Goal: Communication & Community: Answer question/provide support

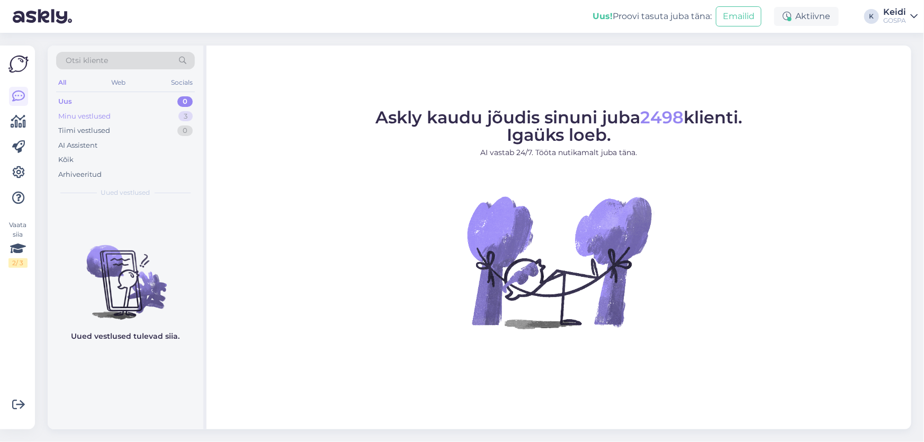
click at [96, 112] on div "Minu vestlused" at bounding box center [84, 116] width 52 height 11
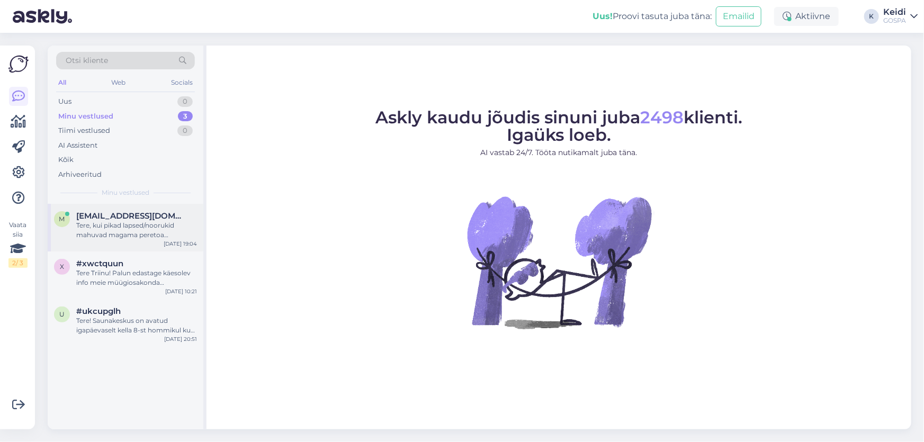
click at [141, 227] on div "Tere, kui pikad lapsed/noorukid mahuvad magama peretoa narivvoodisse?" at bounding box center [136, 230] width 121 height 19
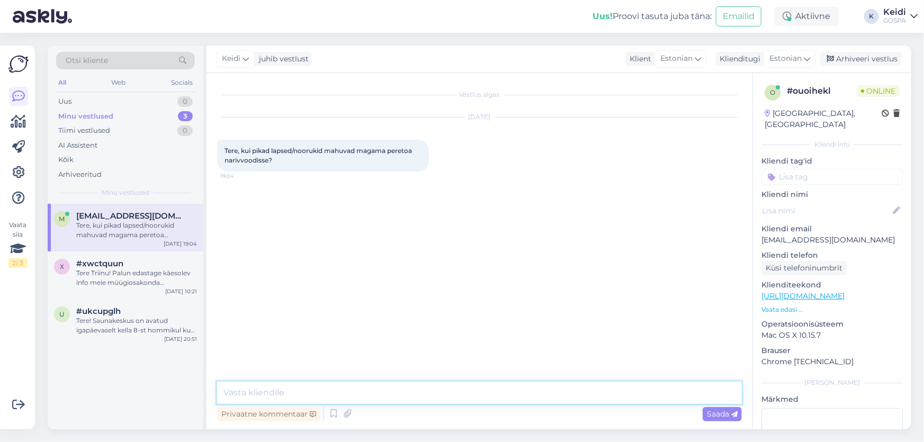
click at [322, 391] on textarea at bounding box center [479, 393] width 525 height 22
type textarea "Tere! Narivoodi suurus on 90x1800."
click at [713, 416] on span "Saada" at bounding box center [722, 414] width 31 height 10
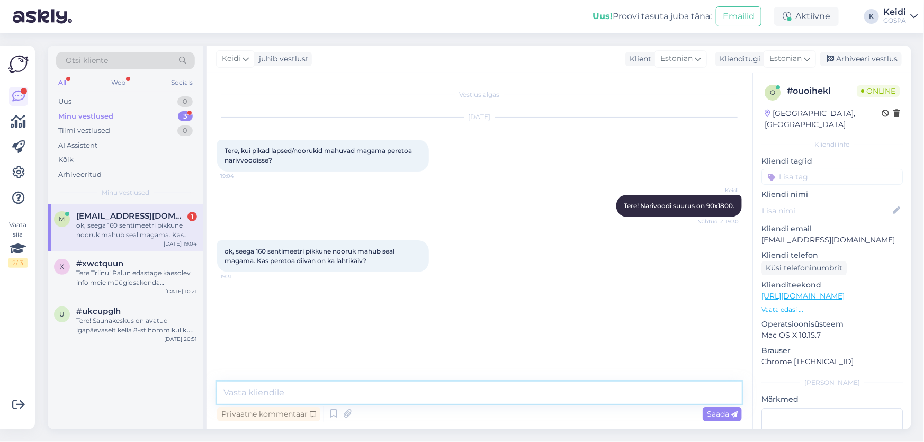
click at [392, 398] on textarea at bounding box center [479, 393] width 525 height 22
type textarea "Jah, peretoas olev diivan on lahtikäiv."
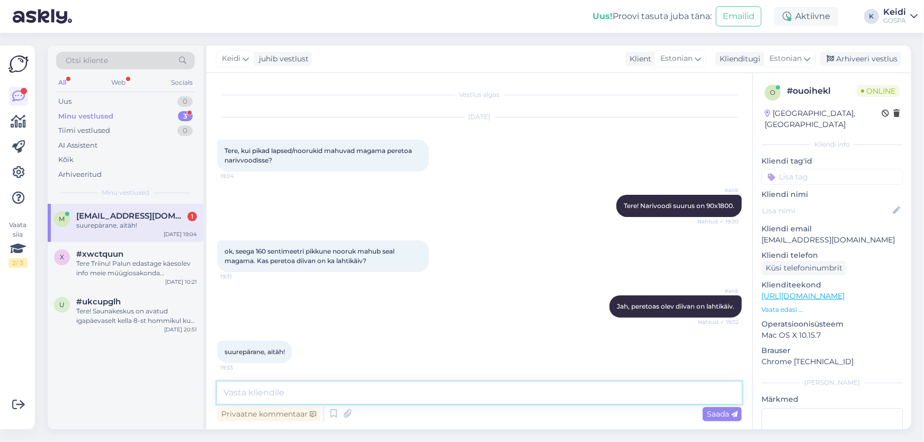
scroll to position [2, 0]
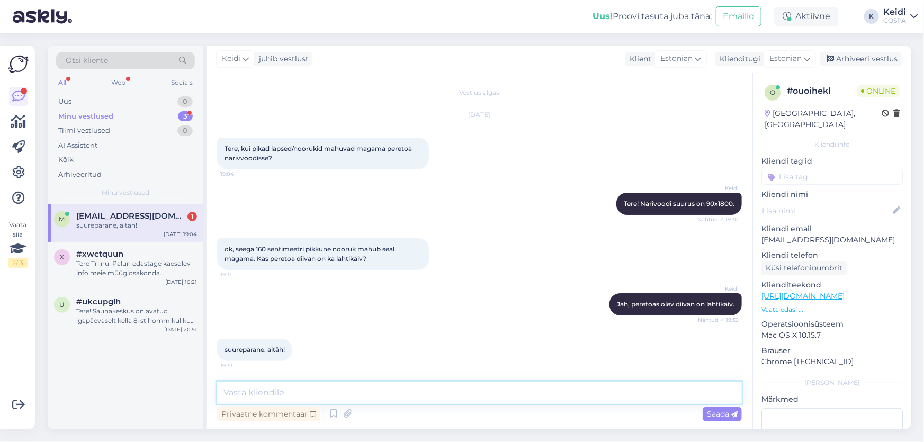
click at [246, 396] on textarea at bounding box center [479, 393] width 525 height 22
paste textarea "Uue renoveeritud lossivaate [PERSON_NAME] narivoodi pikkus on 180cm, sinna peak…"
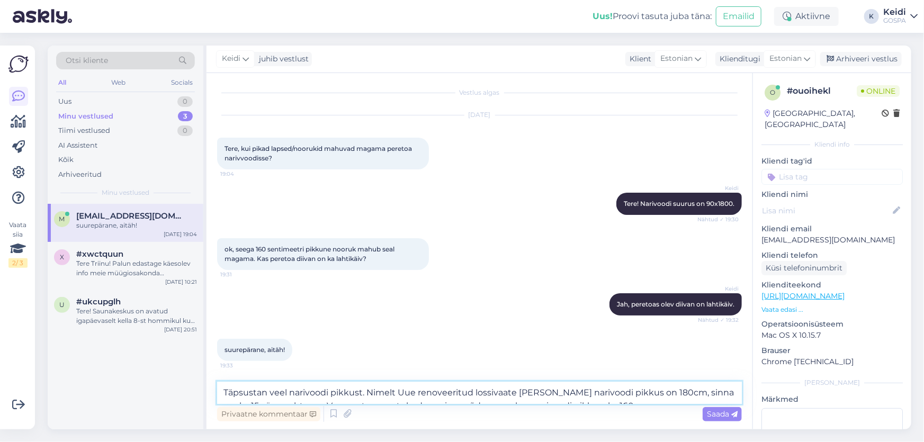
scroll to position [13, 0]
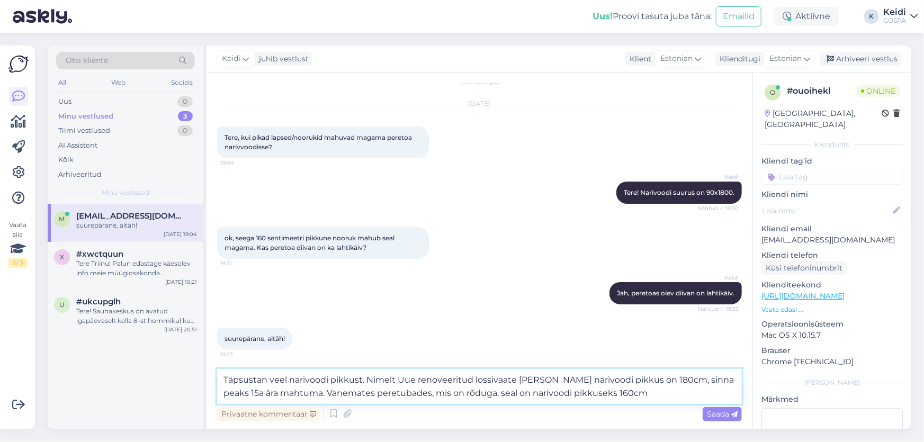
click at [401, 380] on textarea "Täpsustan veel narivoodi pikkust. Nimelt Uue renoveeritud lossivaate [PERSON_NA…" at bounding box center [479, 386] width 525 height 35
click at [571, 381] on textarea "Täpsustan veel narivoodi pikkust. Nimelt uue renoveeritud lossivaate [PERSON_NA…" at bounding box center [479, 386] width 525 height 35
drag, startPoint x: 681, startPoint y: 382, endPoint x: 692, endPoint y: 383, distance: 11.2
click at [692, 383] on textarea "Täpsustan veel narivoodi pikkust. Nimelt uue renoveeritud lossivaate [PERSON_NA…" at bounding box center [479, 386] width 525 height 35
drag, startPoint x: 714, startPoint y: 380, endPoint x: 328, endPoint y: 389, distance: 386.0
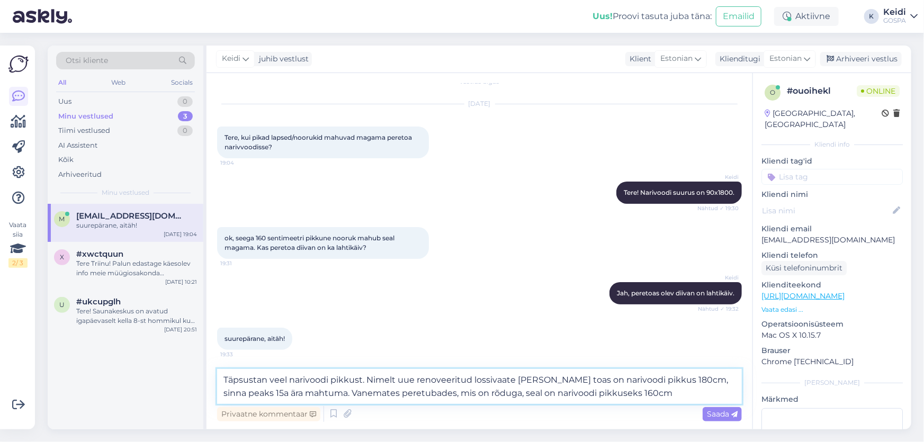
click at [328, 389] on textarea "Täpsustan veel narivoodi pikkust. Nimelt uue renoveeritud lossivaate [PERSON_NA…" at bounding box center [479, 386] width 525 height 35
click at [546, 393] on textarea "Täpsustan veel narivoodi pikkust. Nimelt uue renoveeritud lossivaate [PERSON_NA…" at bounding box center [479, 386] width 525 height 35
click at [411, 379] on textarea "Täpsustan veel narivoodi pikkust. Nimelt uue renoveeritud lossivaate [PERSON_NA…" at bounding box center [479, 386] width 525 height 35
click at [516, 382] on textarea "Täpsustan veel narivoodi pikkust. Nimelt uues renoveeritud lossivaate [PERSON_N…" at bounding box center [479, 386] width 525 height 35
drag, startPoint x: 475, startPoint y: 381, endPoint x: 568, endPoint y: 378, distance: 93.2
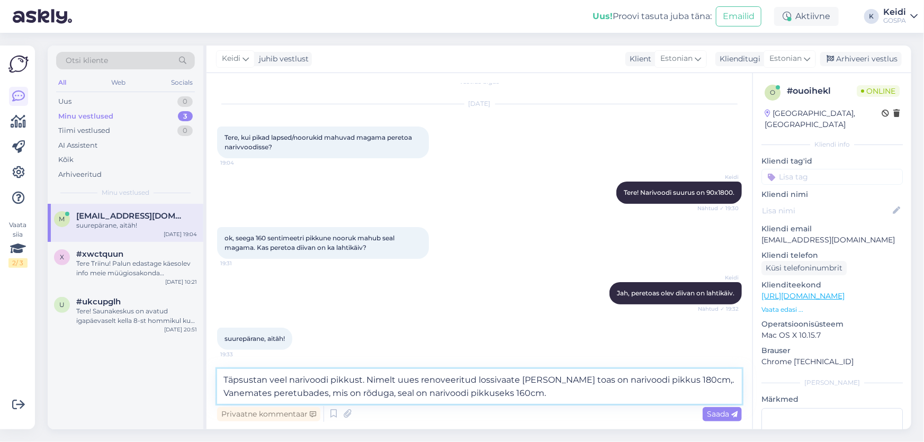
click at [568, 378] on textarea "Täpsustan veel narivoodi pikkust. Nimelt uues renoveeritud lossivaate [PERSON_N…" at bounding box center [479, 386] width 525 height 35
click at [564, 395] on textarea "Täpsustan veel narivoodi pikkust. Nimelt uues renoveeritud lossivaate [PERSON_N…" at bounding box center [479, 386] width 525 height 35
click at [720, 381] on textarea "Täpsustan veel narivoodi pikkust. Nimelt uues renoveeritud lossivaate [PERSON_N…" at bounding box center [479, 386] width 525 height 35
type textarea "Täpsustan veel narivoodi pikkust. Nimelt uues renoveeritud lossivaate [PERSON_N…"
click at [707, 416] on span "Saada" at bounding box center [722, 414] width 31 height 10
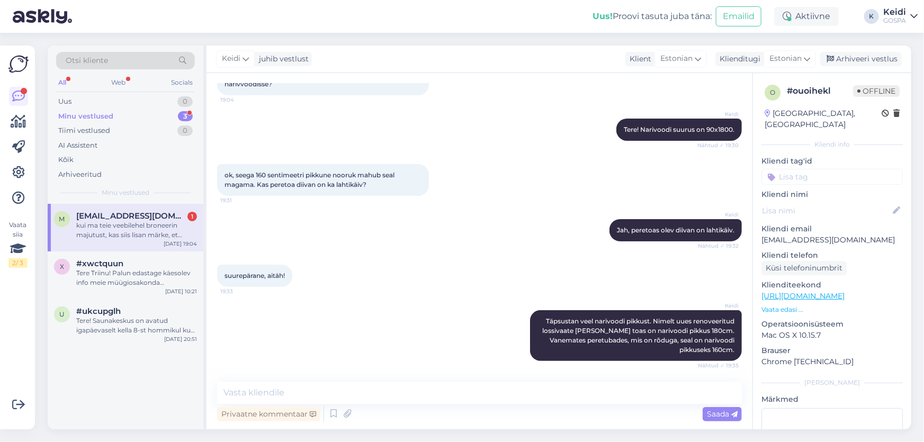
scroll to position [150, 0]
